Goal: Task Accomplishment & Management: Understand process/instructions

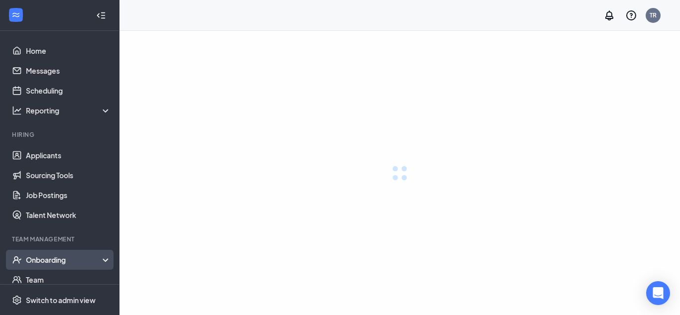
click at [46, 260] on div "Onboarding" at bounding box center [64, 260] width 77 height 10
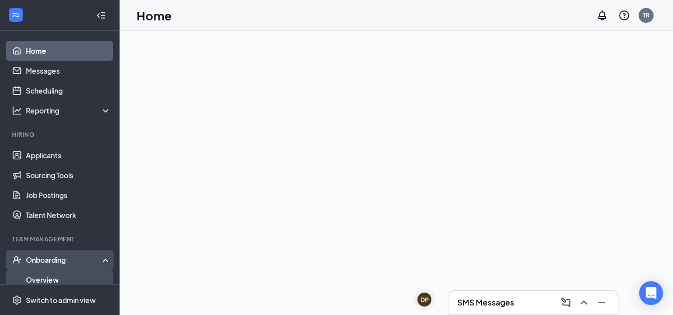
click at [43, 279] on link "Overview" at bounding box center [68, 280] width 85 height 20
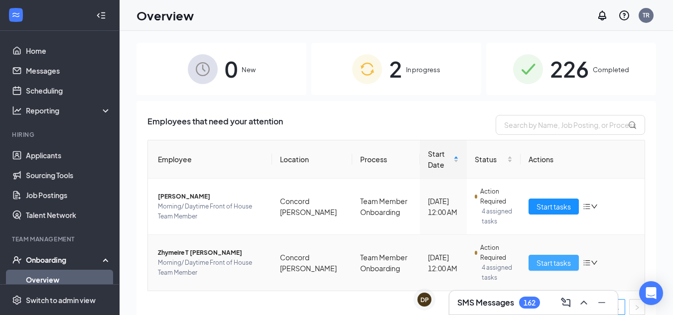
click at [540, 264] on span "Start tasks" at bounding box center [553, 262] width 34 height 11
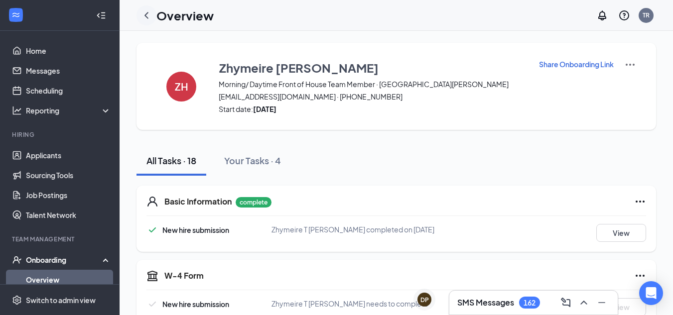
click at [145, 14] on icon "ChevronLeft" at bounding box center [146, 15] width 12 height 12
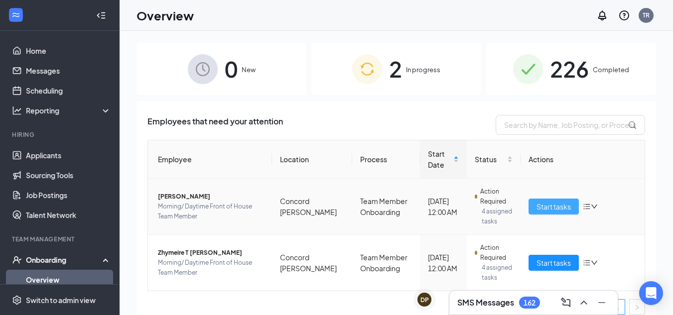
click at [552, 209] on span "Start tasks" at bounding box center [553, 206] width 34 height 11
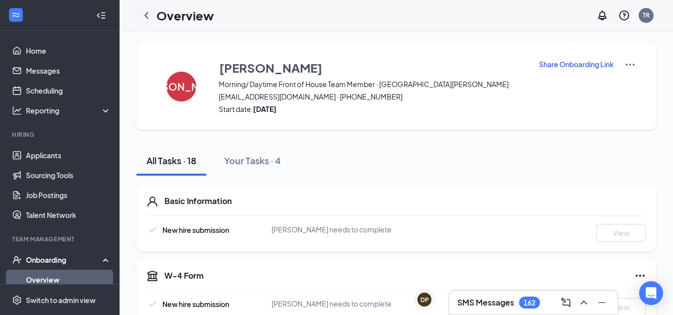
click at [145, 16] on icon "ChevronLeft" at bounding box center [146, 15] width 4 height 6
